Goal: Navigation & Orientation: Find specific page/section

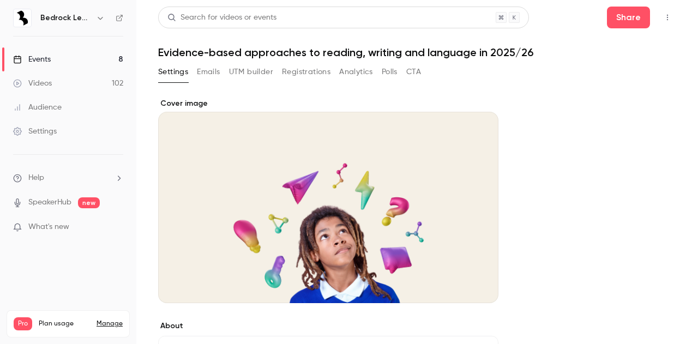
click at [65, 61] on link "Events 8" at bounding box center [68, 59] width 136 height 24
